Goal: Task Accomplishment & Management: Manage account settings

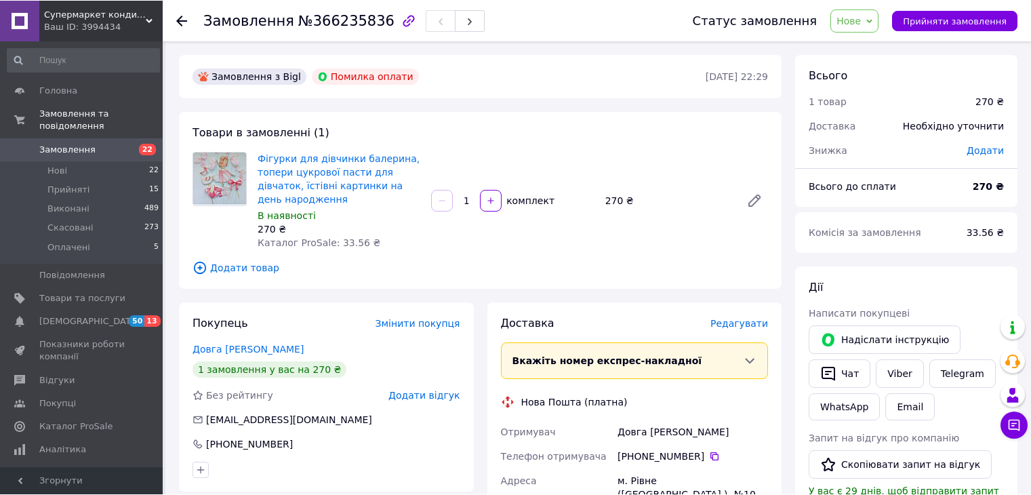
scroll to position [68, 0]
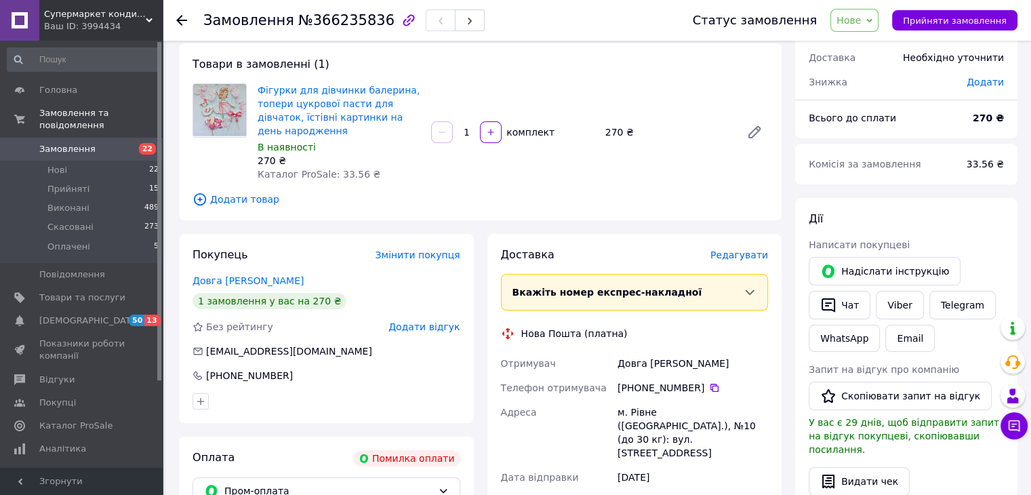
click at [80, 143] on span "Замовлення" at bounding box center [67, 149] width 56 height 12
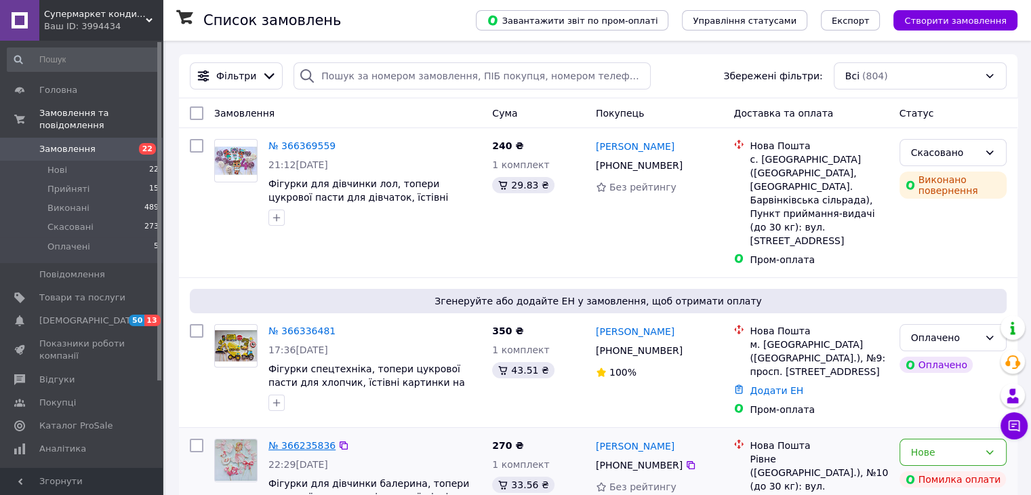
click at [298, 440] on link "№ 366235836" at bounding box center [301, 445] width 67 height 11
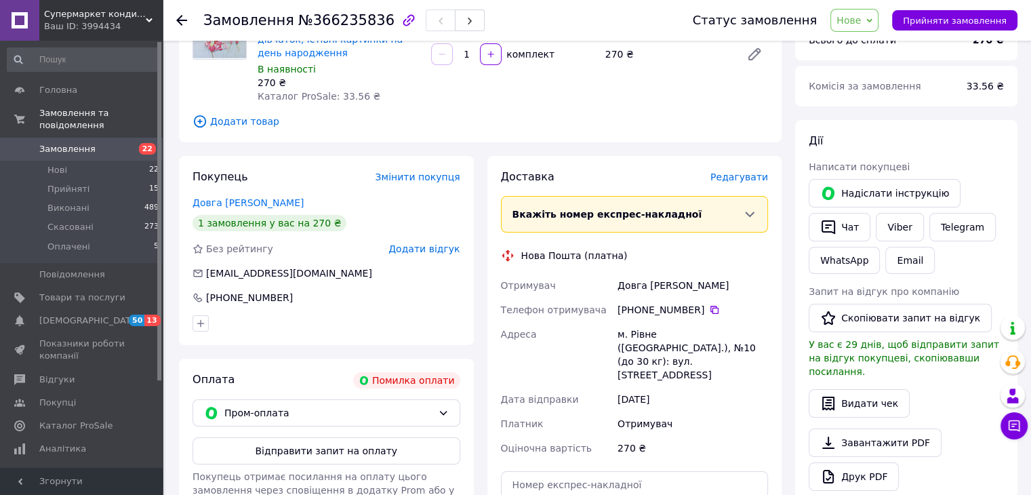
scroll to position [203, 0]
